Goal: Task Accomplishment & Management: Use online tool/utility

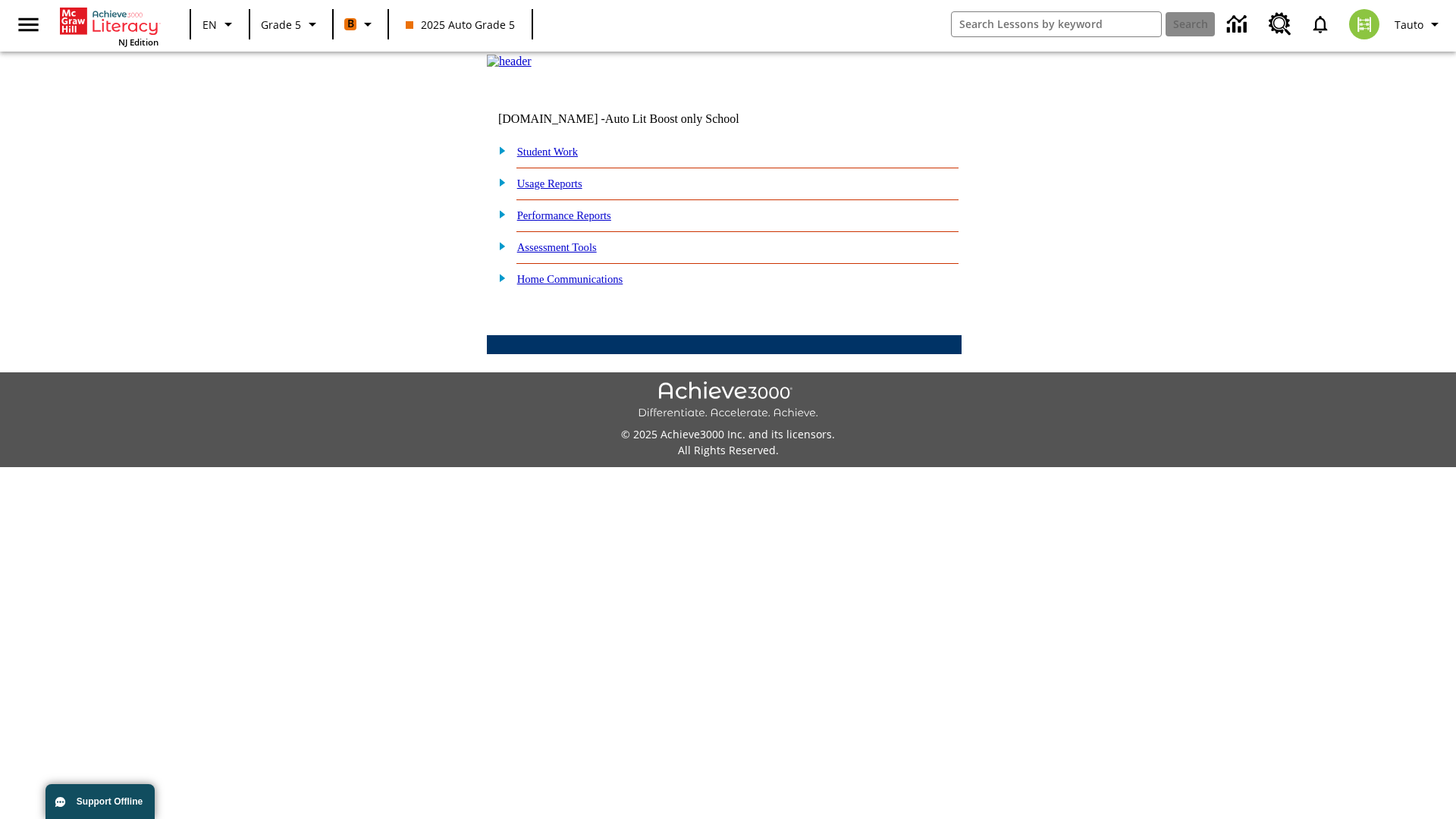
click at [557, 158] on link "Student Work" at bounding box center [547, 151] width 60 height 12
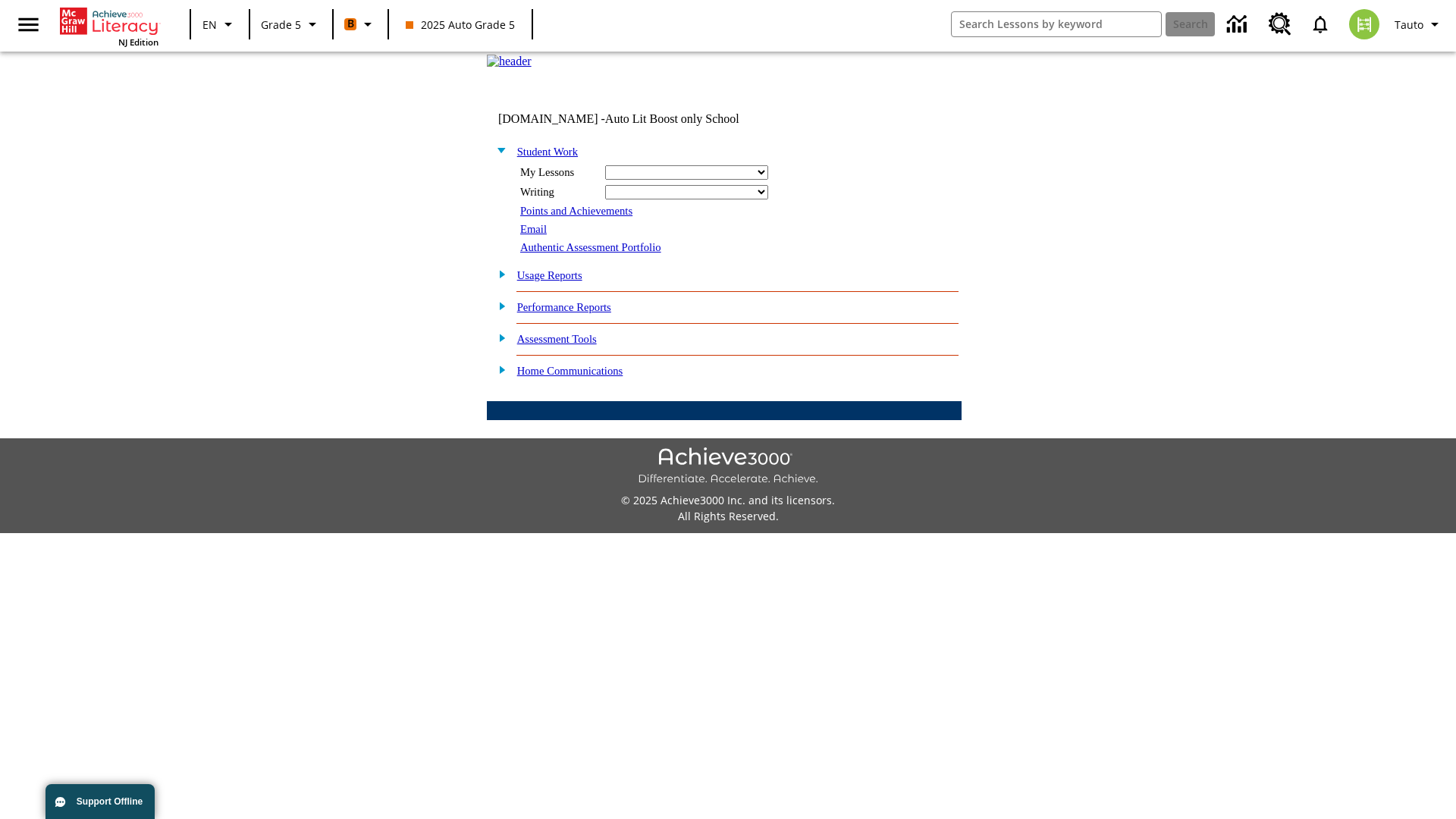
select select "/options/reports/?report_id=12&atype=22&section=2"
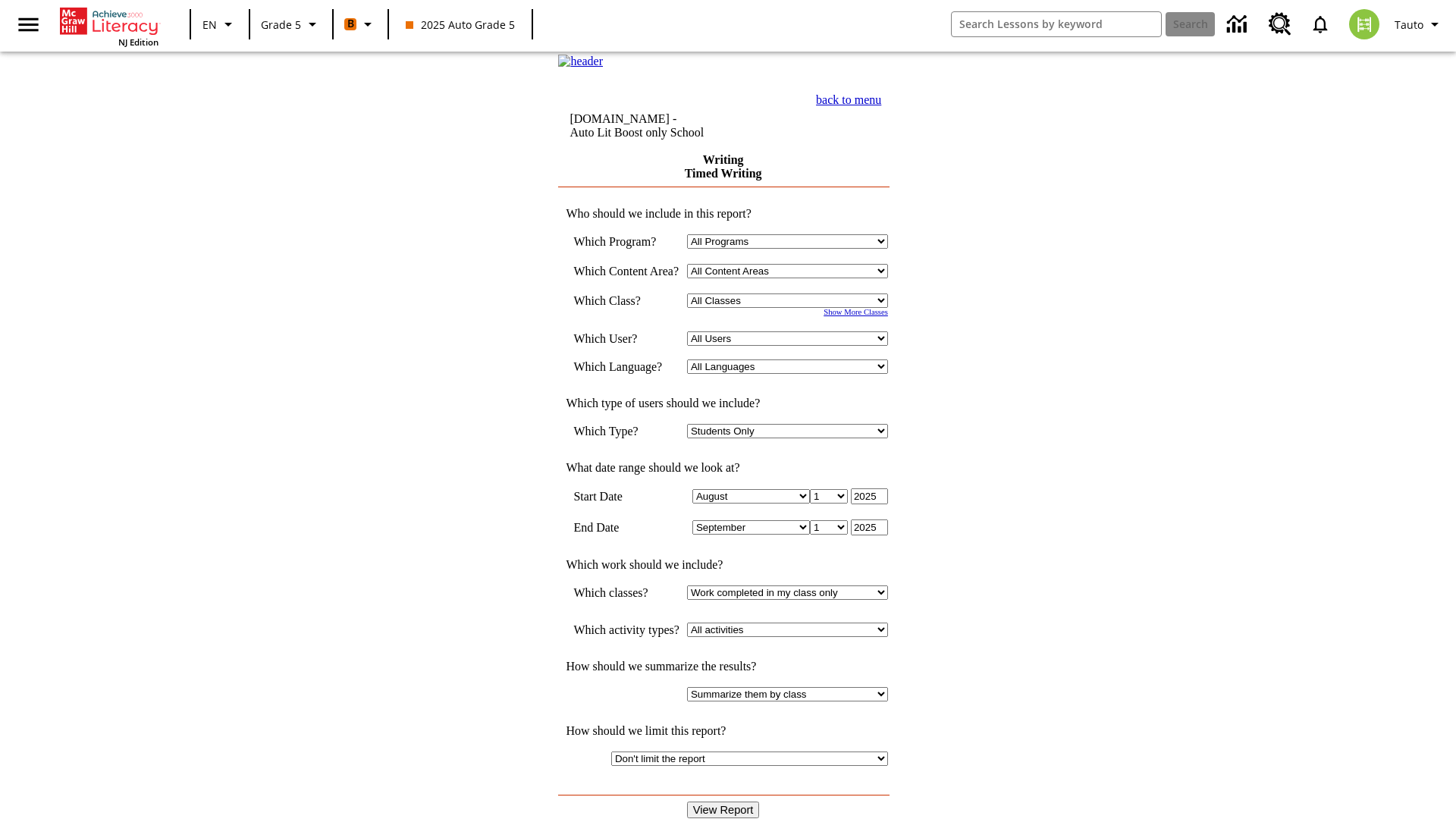
click at [793, 308] on select "Select a Class: All Classes 2025 Auto Grade 5 OL 2025 Auto Grade 6" at bounding box center [788, 301] width 201 height 14
select select "11133131"
